Goal: Information Seeking & Learning: Learn about a topic

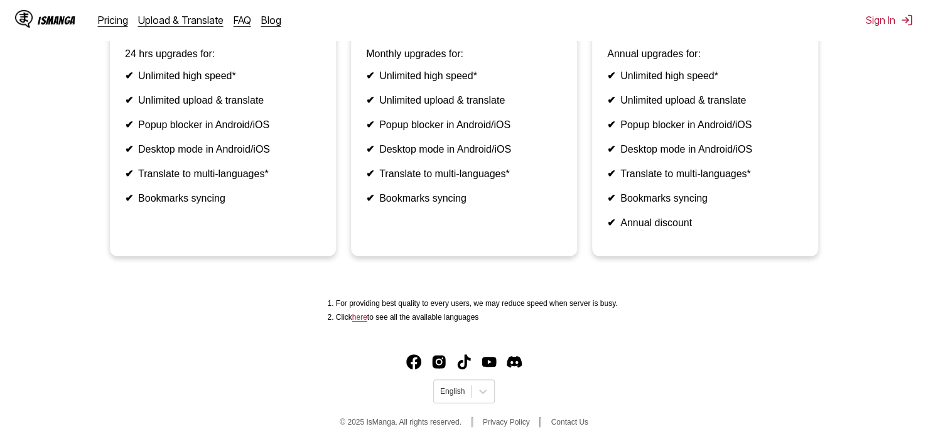
scroll to position [333, 0]
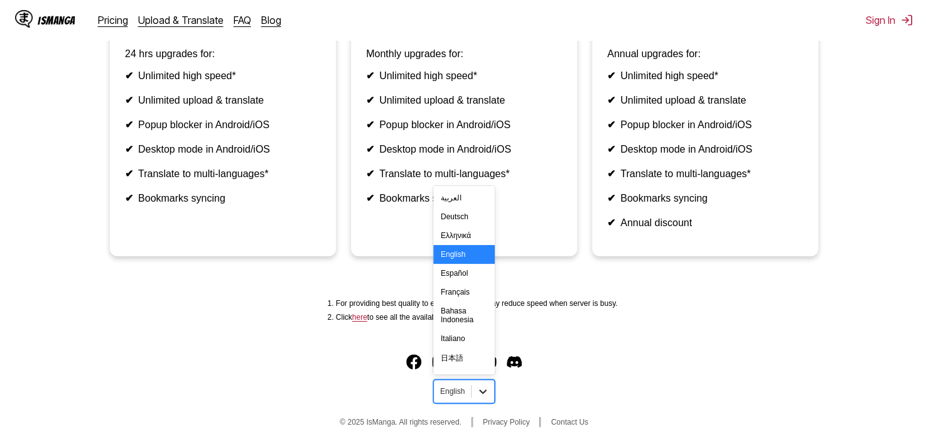
click at [482, 389] on icon at bounding box center [482, 391] width 13 height 13
click at [481, 392] on icon at bounding box center [482, 391] width 13 height 13
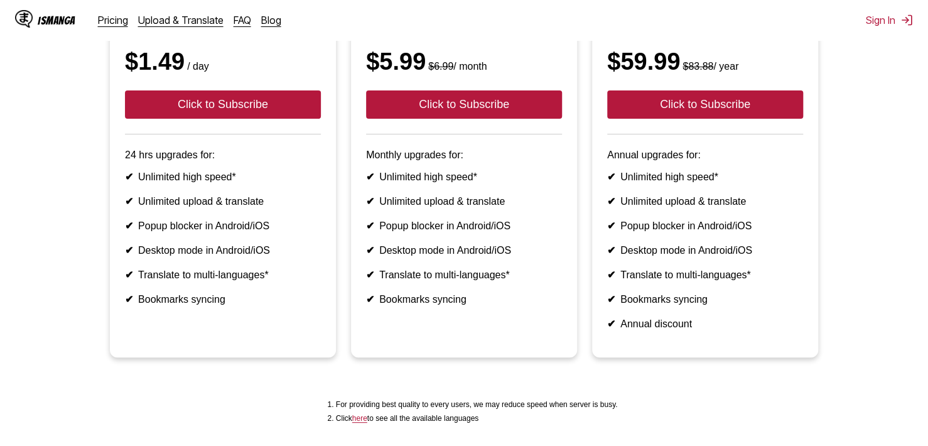
scroll to position [0, 0]
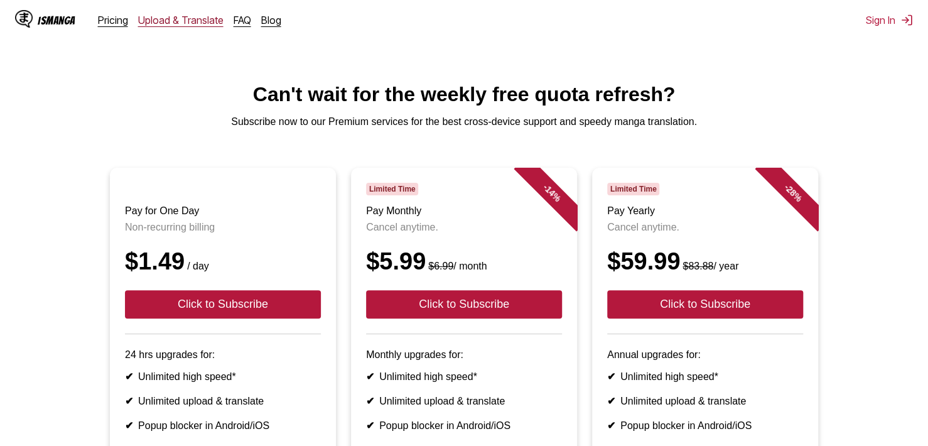
click at [146, 21] on link "Upload & Translate" at bounding box center [180, 20] width 85 height 13
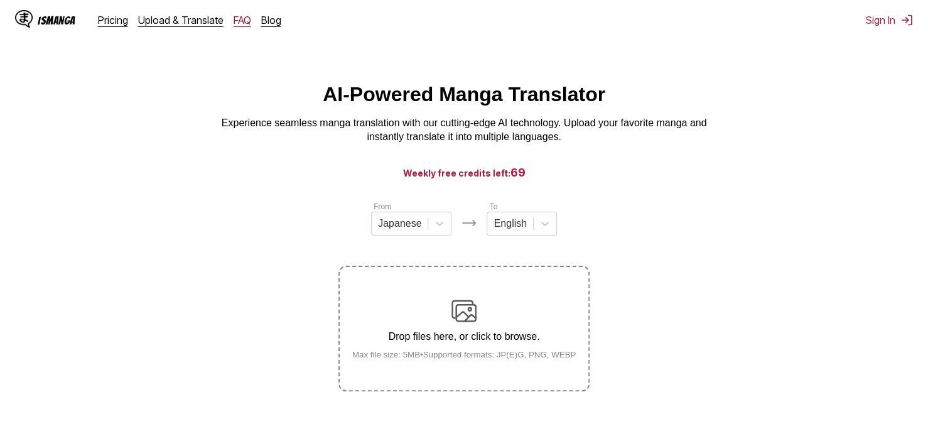
click at [233, 19] on link "FAQ" at bounding box center [242, 20] width 18 height 13
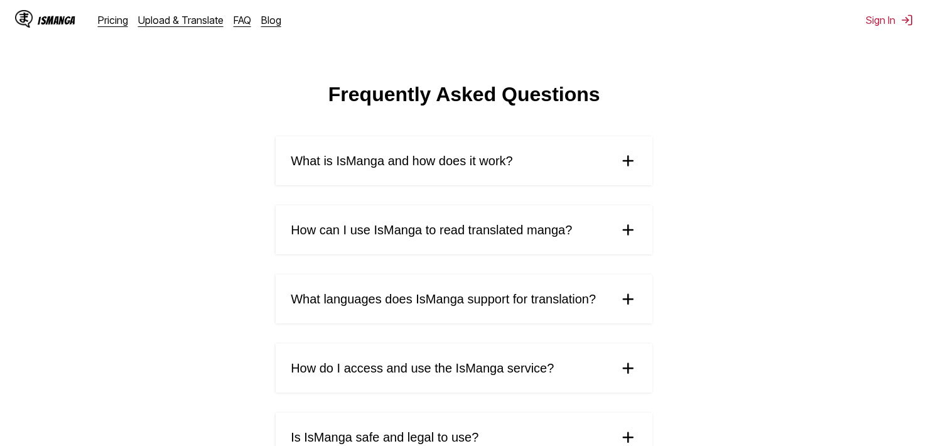
click at [437, 174] on summary "What is IsManga and how does it work?" at bounding box center [464, 160] width 377 height 49
